Goal: Contribute content: Contribute content

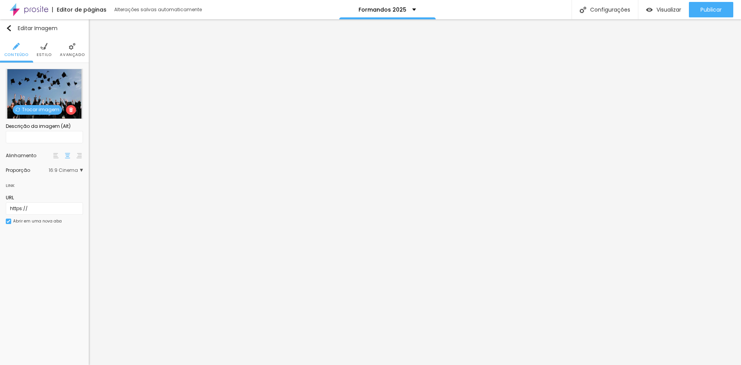
click at [44, 110] on span "Trocar imagem" at bounding box center [37, 110] width 49 height 10
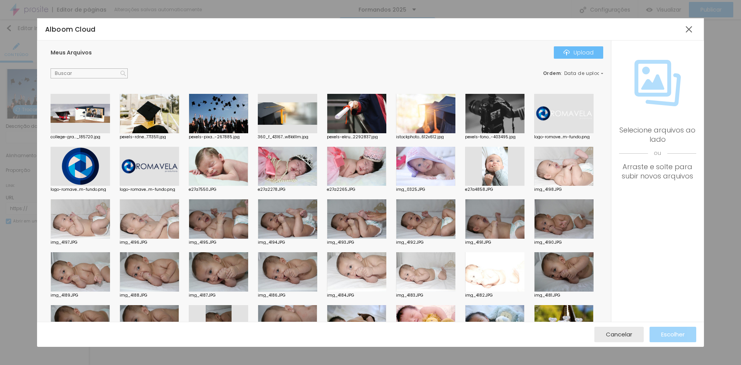
click at [572, 54] on div "Upload" at bounding box center [579, 52] width 30 height 6
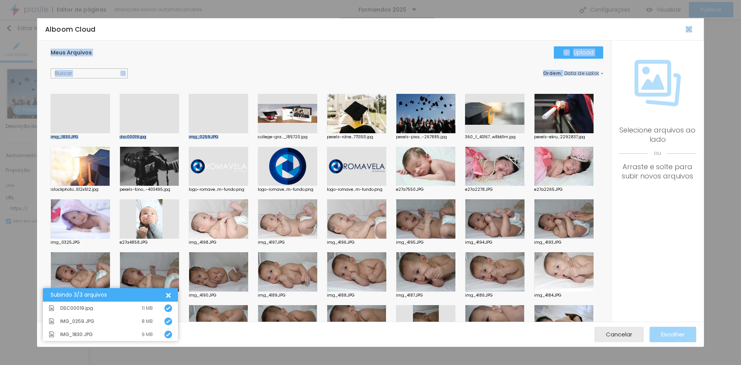
drag, startPoint x: 266, startPoint y: 31, endPoint x: 293, endPoint y: 89, distance: 64.1
click at [292, 89] on div "Alboom Cloud Meus Arquivos Upload Ordem : Data de upload img_1830.JPG dsc00019.…" at bounding box center [370, 182] width 667 height 329
click at [539, 226] on div "img_1830.JPG dsc00019.jpg img_0259.JPG college-gra..._185720.jpg pexels-rdne...…" at bounding box center [329, 345] width 557 height 502
click at [219, 133] on div at bounding box center [218, 133] width 59 height 0
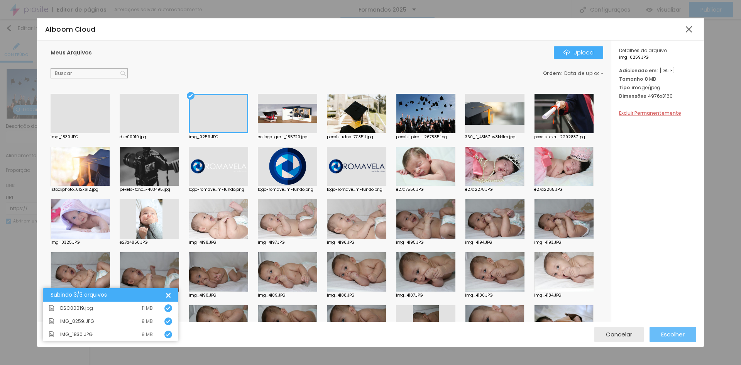
click at [667, 336] on span "Escolher" at bounding box center [673, 334] width 24 height 7
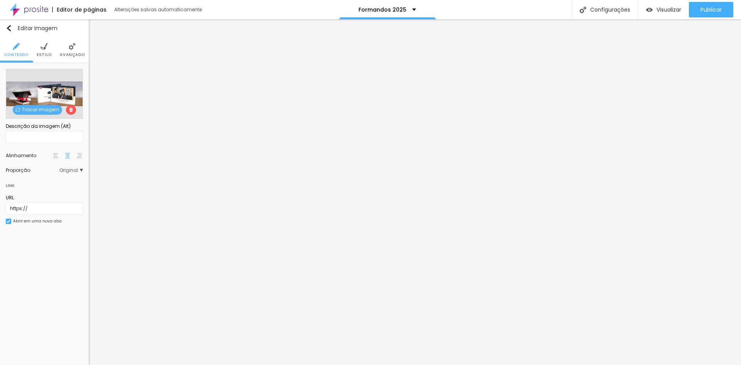
click at [44, 110] on span "Trocar imagem" at bounding box center [37, 110] width 49 height 10
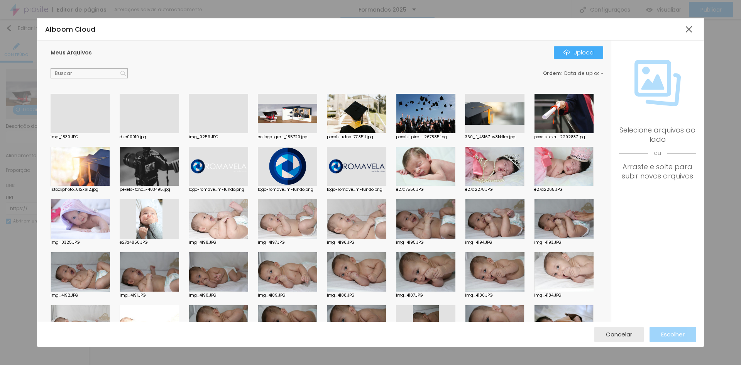
click at [85, 133] on div at bounding box center [80, 133] width 59 height 0
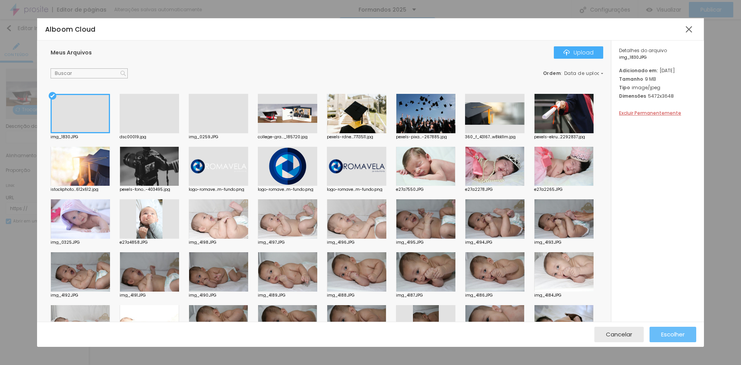
click at [669, 334] on span "Escolher" at bounding box center [673, 334] width 24 height 7
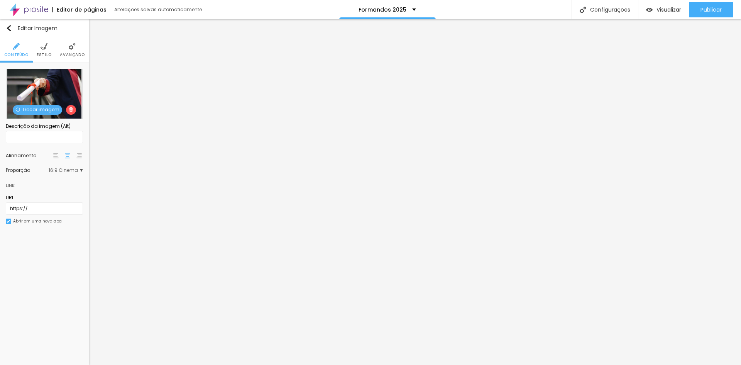
click at [42, 107] on span "Trocar imagem" at bounding box center [37, 110] width 49 height 10
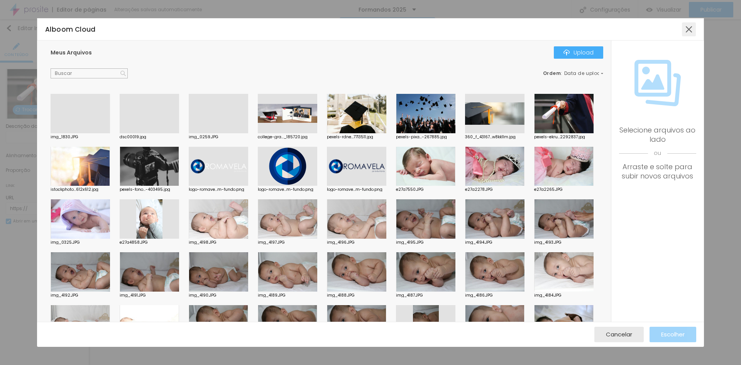
click at [689, 32] on div at bounding box center [689, 29] width 14 height 14
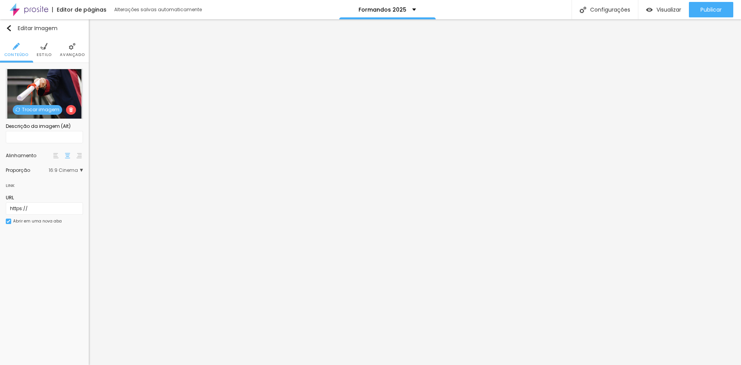
click at [50, 107] on span "Trocar imagem" at bounding box center [37, 110] width 49 height 10
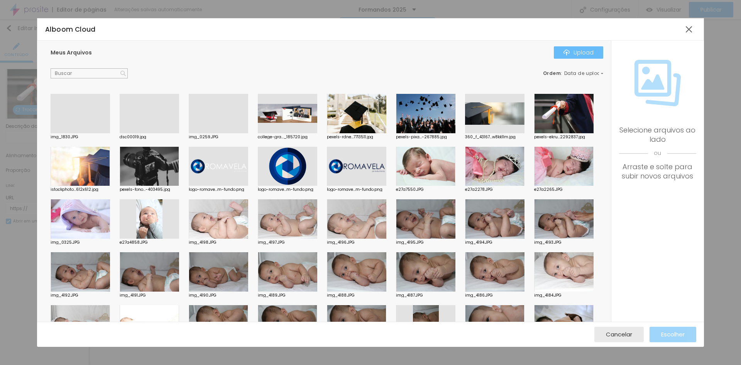
click at [581, 53] on div "Upload" at bounding box center [579, 52] width 30 height 6
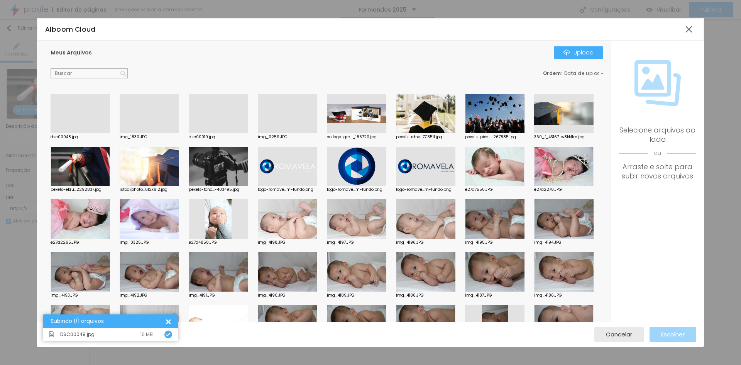
click at [104, 133] on div at bounding box center [80, 133] width 59 height 0
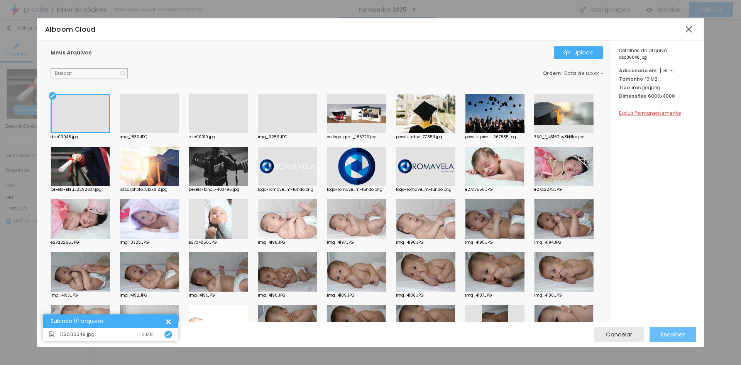
click at [670, 333] on span "Escolher" at bounding box center [673, 334] width 24 height 7
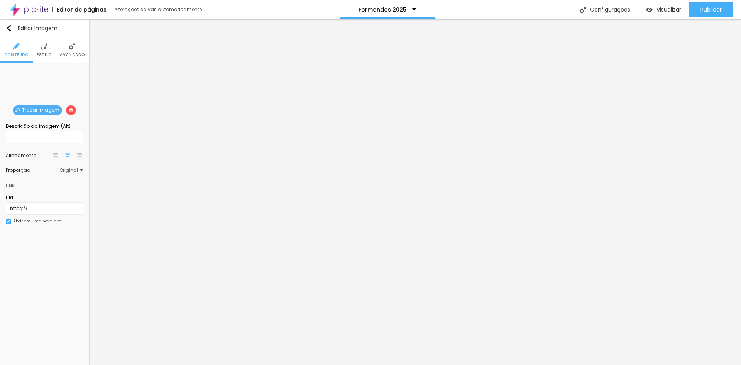
click at [36, 111] on span "Trocar imagem" at bounding box center [37, 110] width 49 height 10
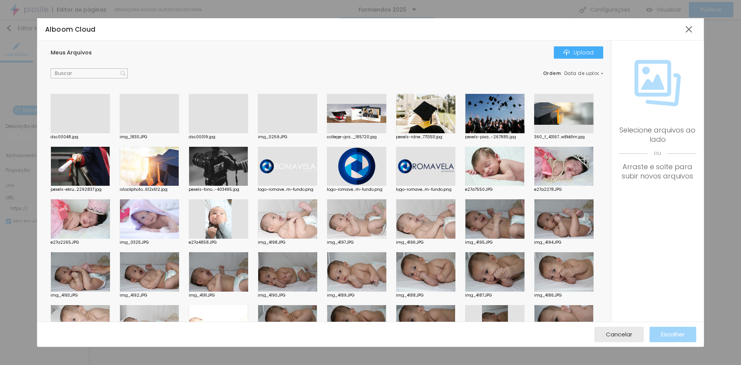
click at [218, 133] on div at bounding box center [218, 133] width 59 height 0
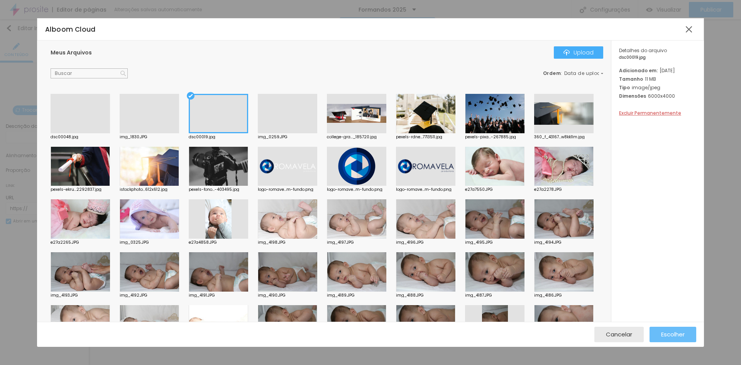
click at [676, 333] on span "Escolher" at bounding box center [673, 334] width 24 height 7
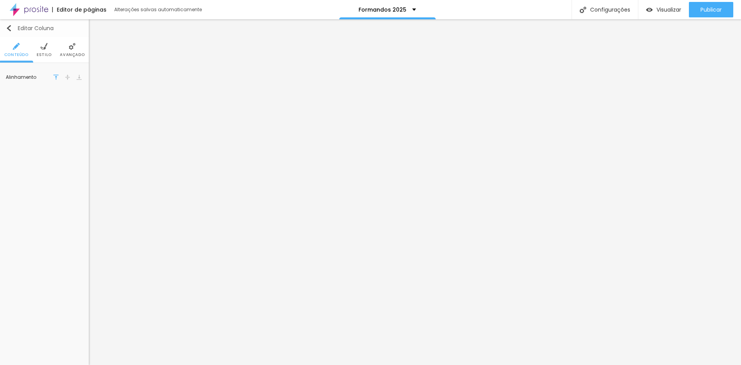
click at [10, 28] on img "button" at bounding box center [9, 28] width 6 height 6
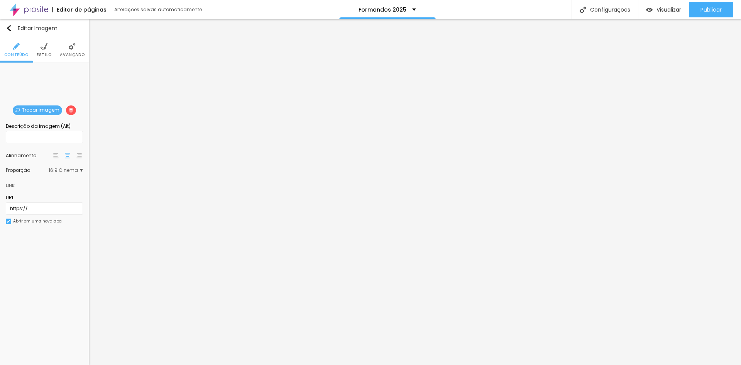
click at [29, 112] on span "Trocar imagem" at bounding box center [37, 110] width 49 height 10
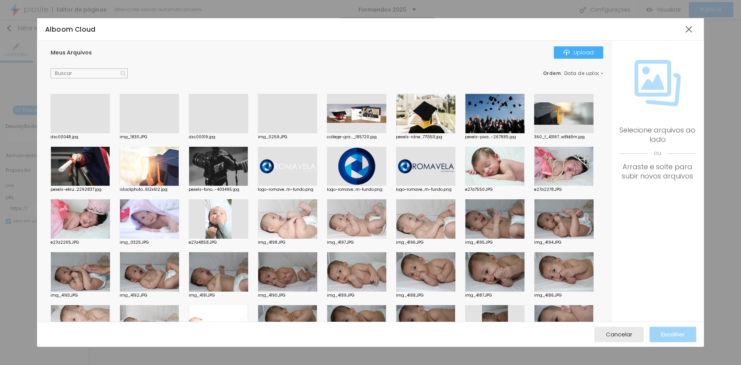
click at [144, 133] on div at bounding box center [149, 133] width 59 height 0
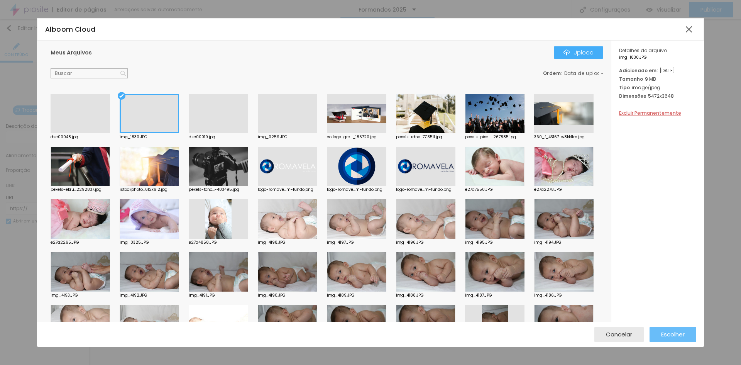
click at [675, 334] on span "Escolher" at bounding box center [673, 334] width 24 height 7
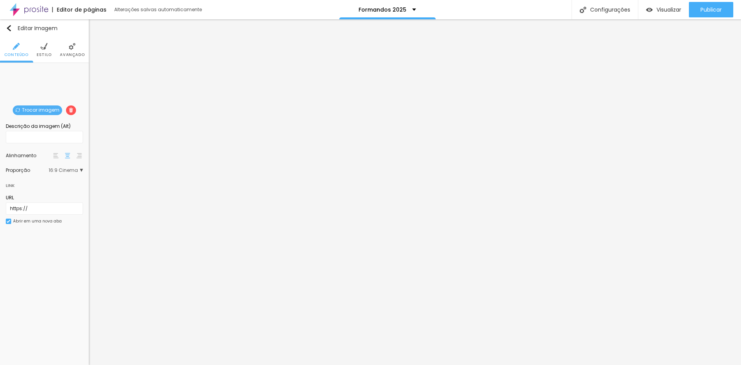
click at [44, 51] on li "Estilo" at bounding box center [44, 49] width 15 height 25
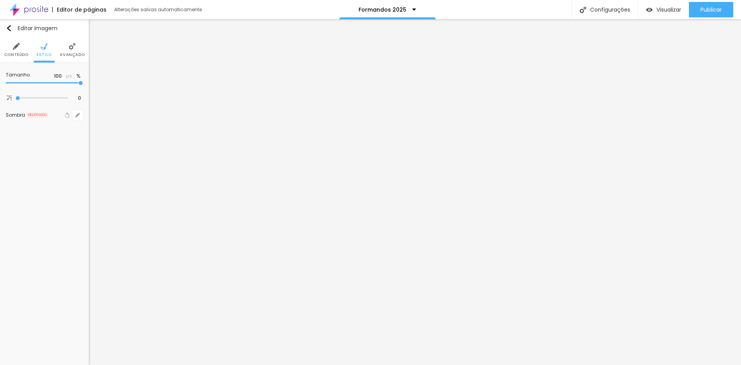
click at [70, 51] on li "Avançado" at bounding box center [72, 49] width 25 height 25
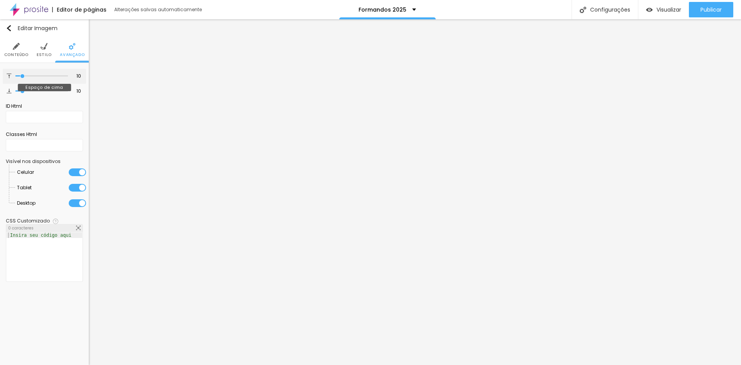
type input "5"
type input "4"
type input "2"
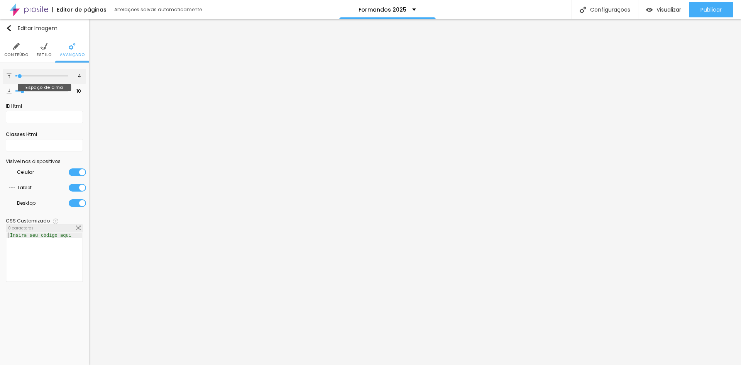
type input "2"
type input "3"
type input "4"
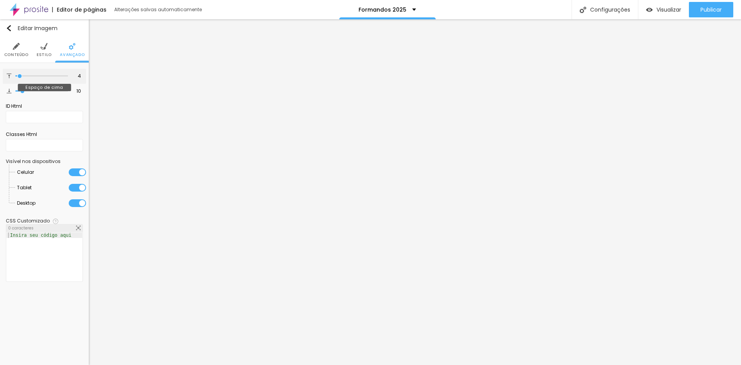
type input "5"
type input "6"
type input "7"
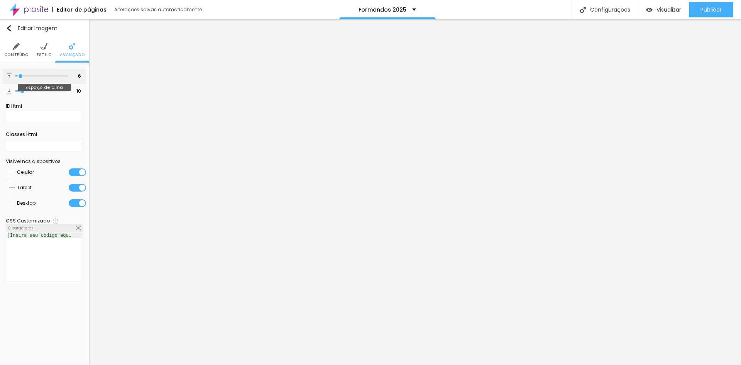
type input "7"
type input "8"
type input "7"
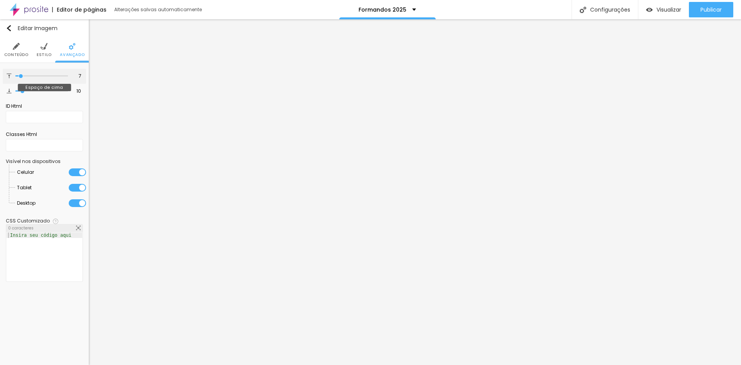
type input "7"
click at [22, 76] on input "range" at bounding box center [41, 76] width 53 height 4
click at [15, 58] on li "Conteúdo" at bounding box center [16, 49] width 24 height 25
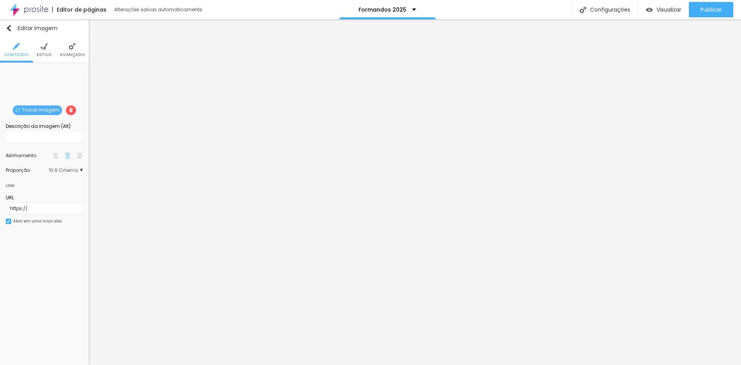
click at [39, 293] on div "Editar Imagem Conteúdo Estilo Avançado Trocar imagem Descrição da imagem (Alt) …" at bounding box center [44, 192] width 89 height 346
click at [72, 173] on span "16:9 Cinema" at bounding box center [66, 170] width 34 height 5
click at [46, 211] on span "Original" at bounding box center [38, 212] width 19 height 7
click at [74, 171] on span "16:9 Cinema" at bounding box center [66, 170] width 34 height 5
click at [47, 212] on span "Original" at bounding box center [38, 212] width 19 height 7
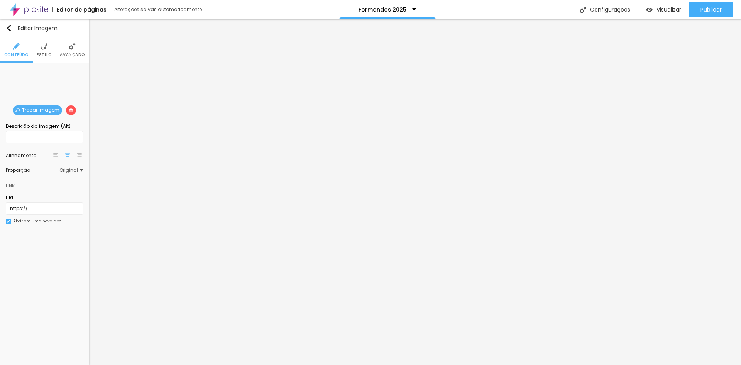
click at [47, 54] on span "Estilo" at bounding box center [44, 55] width 15 height 4
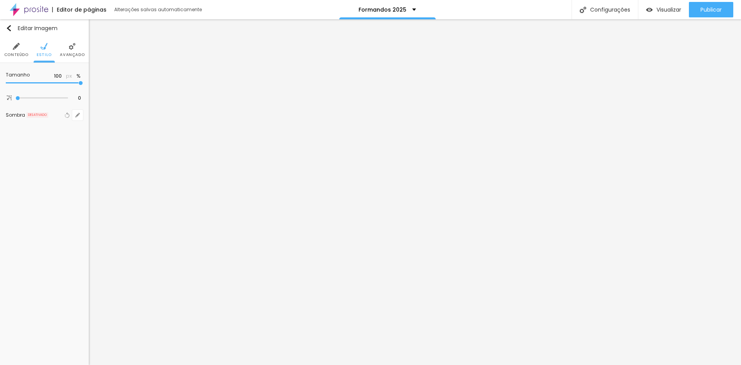
click at [71, 54] on span "Avançado" at bounding box center [72, 55] width 25 height 4
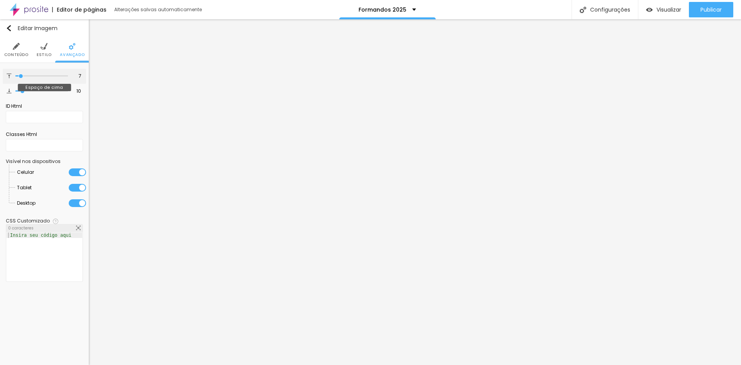
type input "5"
type input "6"
type input "7"
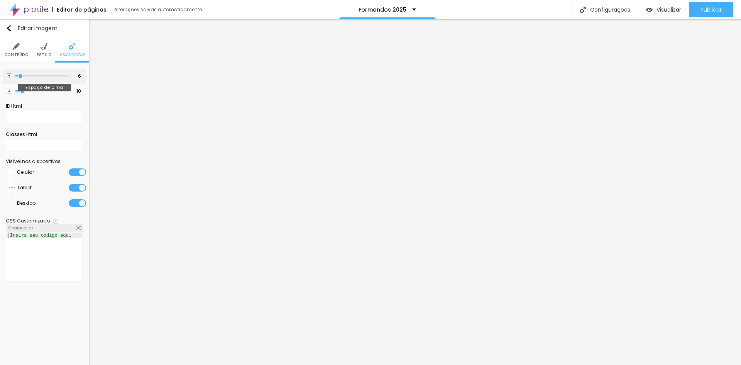
type input "7"
type input "8"
type input "9"
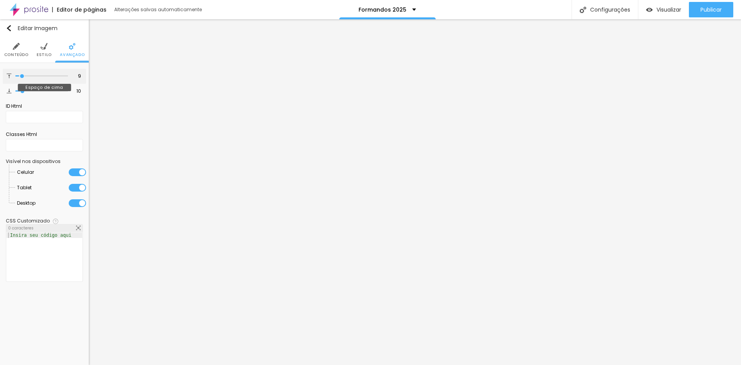
type input "10"
type input "9"
type input "8"
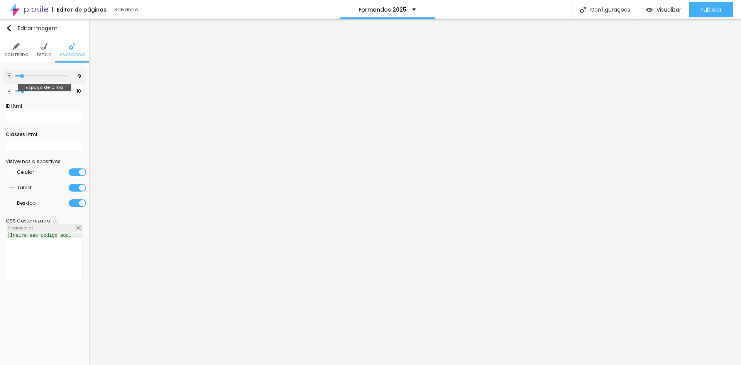
type input "8"
type input "9"
click at [22, 76] on input "range" at bounding box center [41, 76] width 53 height 4
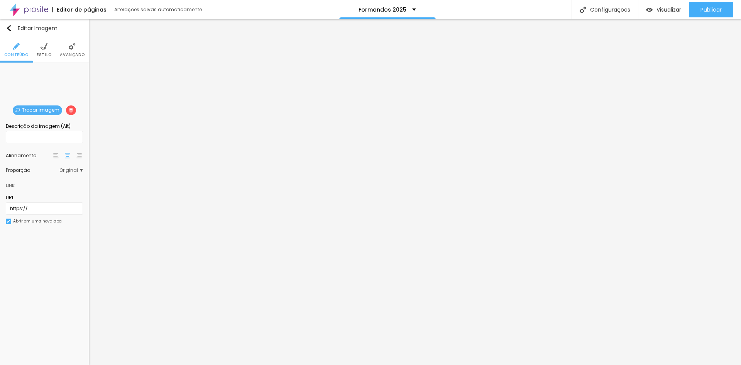
click at [43, 49] on img at bounding box center [44, 46] width 7 height 7
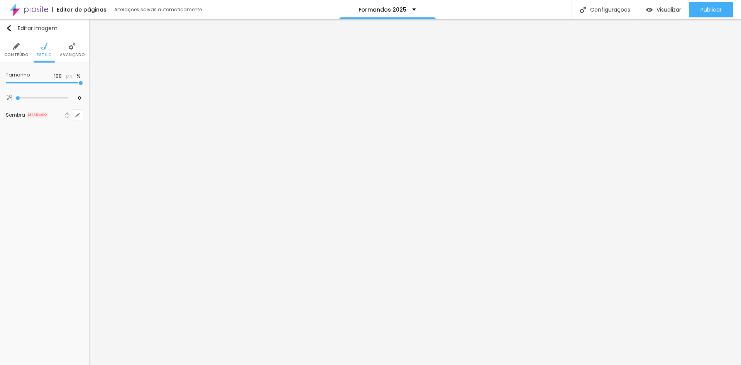
click at [82, 47] on li "Avançado" at bounding box center [72, 49] width 25 height 25
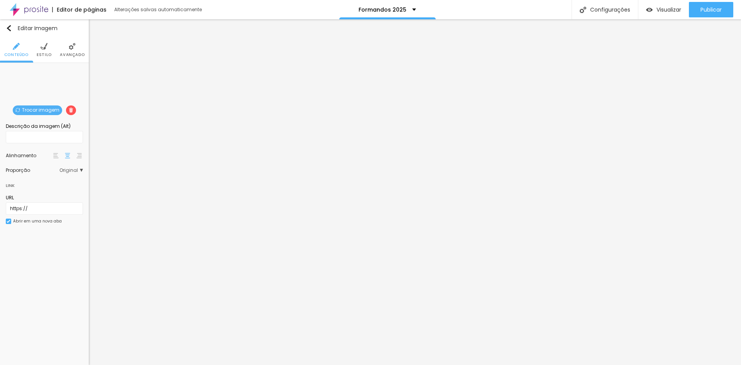
click at [66, 49] on li "Avançado" at bounding box center [72, 49] width 25 height 25
click at [69, 49] on img at bounding box center [72, 46] width 7 height 7
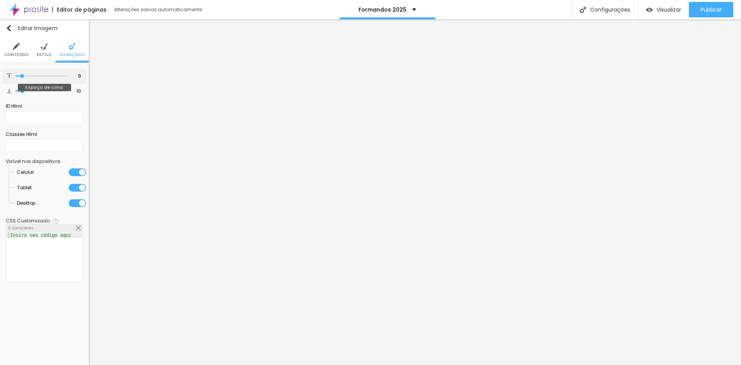
type input "6"
type input "7"
type input "8"
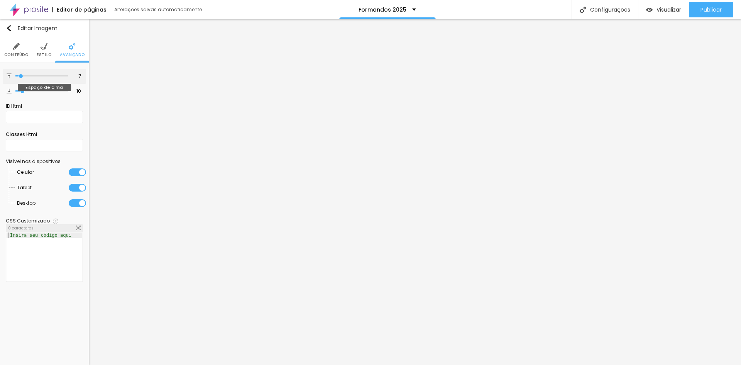
type input "8"
type input "9"
type input "10"
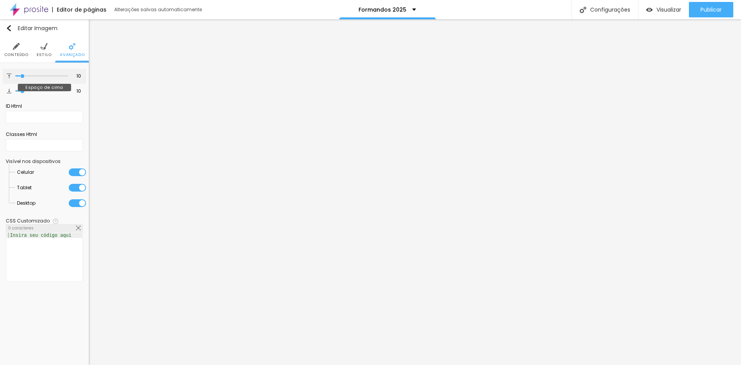
type input "10"
click at [23, 75] on input "range" at bounding box center [41, 76] width 53 height 4
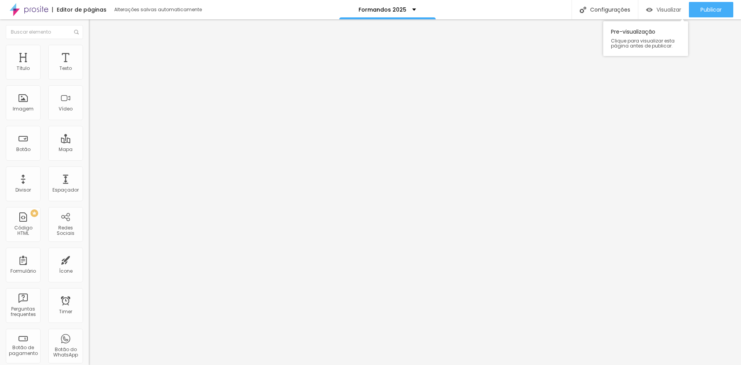
click at [671, 11] on span "Visualizar" at bounding box center [669, 10] width 25 height 6
click at [704, 8] on span "Publicar" at bounding box center [711, 10] width 21 height 6
click at [89, 66] on span "Trocar imagem" at bounding box center [110, 63] width 42 height 7
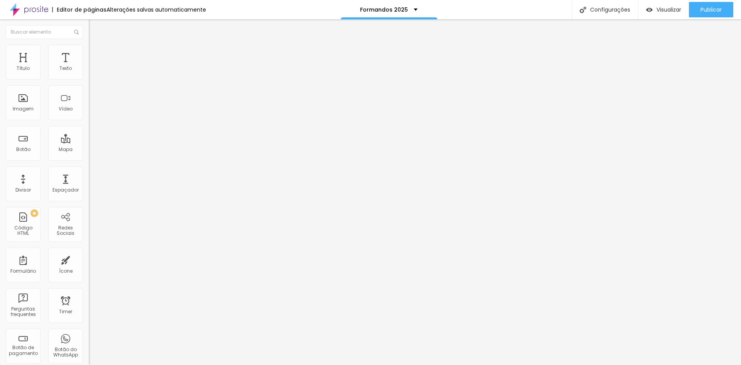
click at [89, 66] on span "Trocar imagem" at bounding box center [110, 63] width 42 height 7
click at [96, 53] on span "Estilo" at bounding box center [102, 50] width 12 height 7
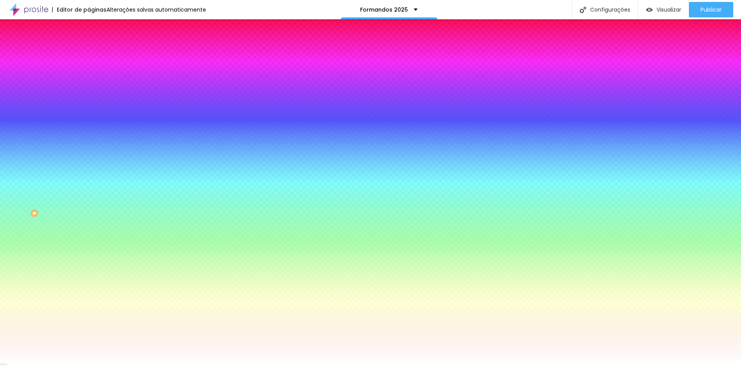
click at [89, 53] on img at bounding box center [92, 56] width 7 height 7
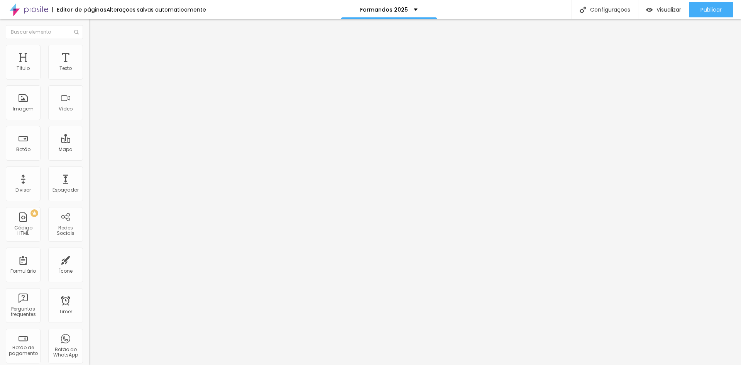
click at [96, 46] on span "Conteúdo" at bounding box center [108, 42] width 24 height 7
click at [89, 78] on img at bounding box center [91, 80] width 5 height 5
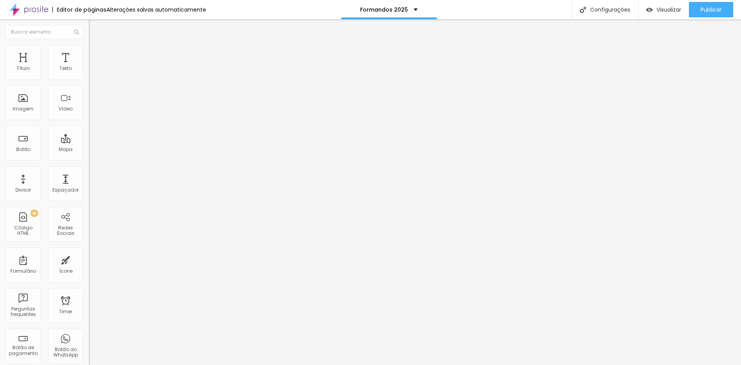
drag, startPoint x: 447, startPoint y: 166, endPoint x: 376, endPoint y: 166, distance: 71.0
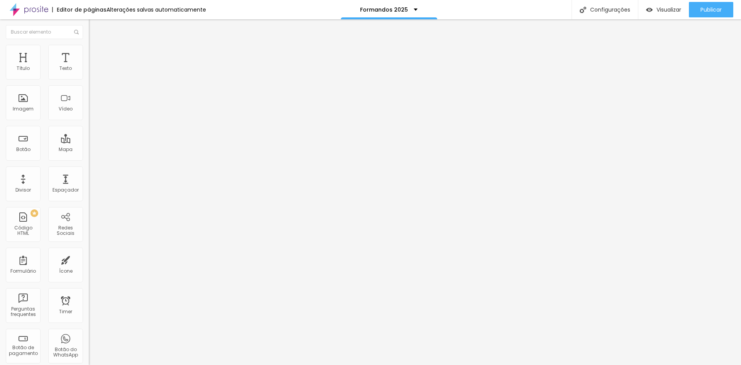
scroll to position [0, 0]
drag, startPoint x: 482, startPoint y: 178, endPoint x: 346, endPoint y: 184, distance: 136.0
type input "a"
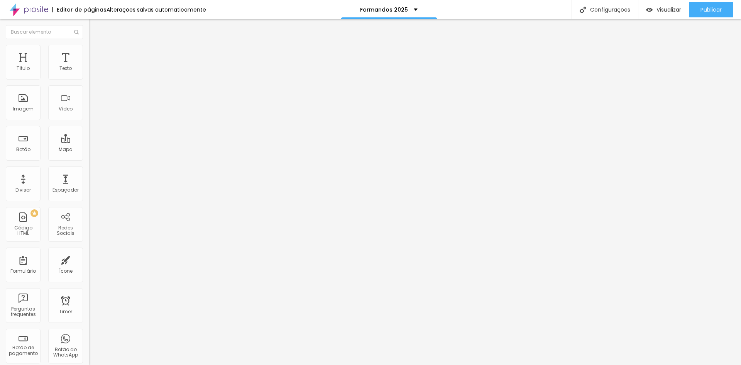
drag, startPoint x: 450, startPoint y: 231, endPoint x: 371, endPoint y: 235, distance: 78.5
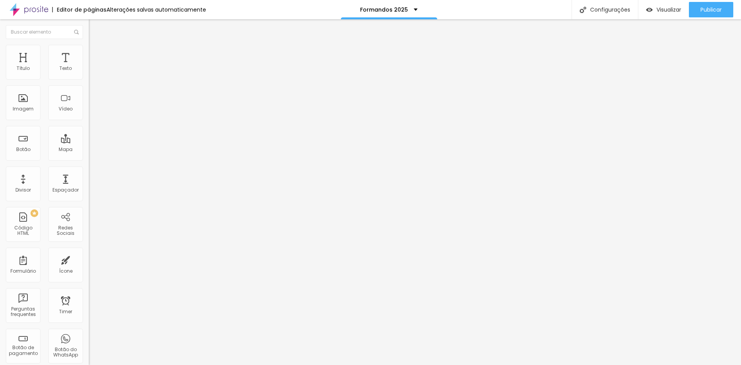
click at [63, 263] on div "Ícone" at bounding box center [65, 264] width 35 height 35
click at [61, 267] on div "Ícone" at bounding box center [65, 264] width 35 height 35
click at [606, 10] on div "Configurações" at bounding box center [605, 9] width 66 height 19
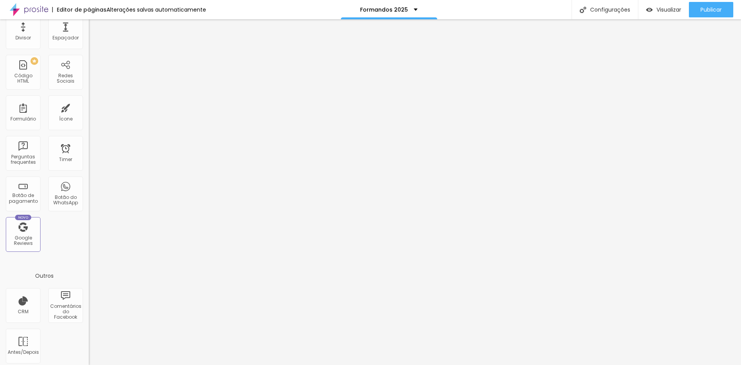
scroll to position [156, 0]
click at [67, 119] on div "Ícone" at bounding box center [65, 108] width 35 height 35
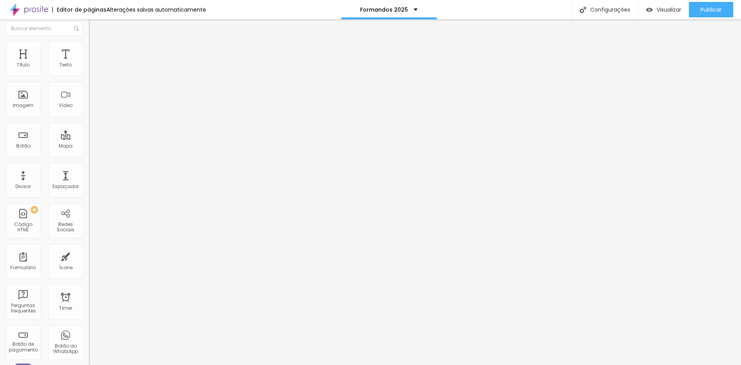
scroll to position [0, 0]
click at [48, 32] on input "text" at bounding box center [44, 32] width 77 height 14
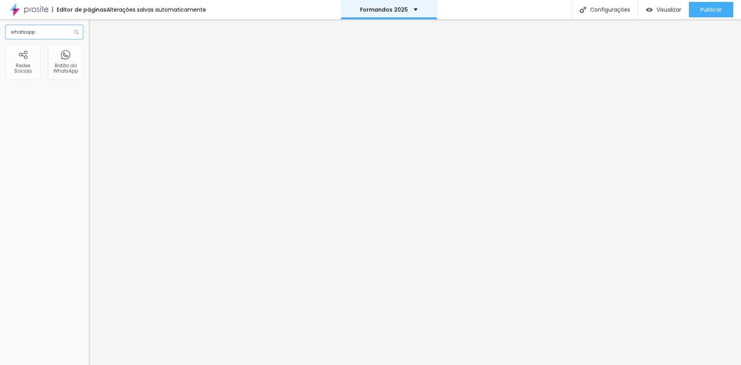
type input "whatsapp"
click at [413, 9] on div "Formandos 2025" at bounding box center [389, 9] width 58 height 5
click at [412, 5] on div "Formandos 2025" at bounding box center [389, 2] width 45 height 5
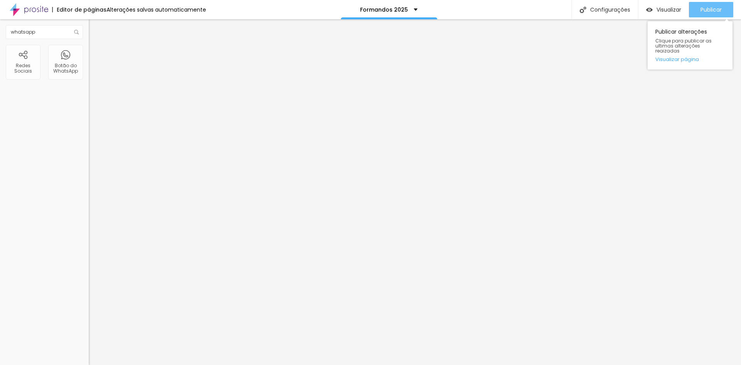
click at [709, 12] on span "Publicar" at bounding box center [711, 10] width 21 height 6
